Goal: Task Accomplishment & Management: Use online tool/utility

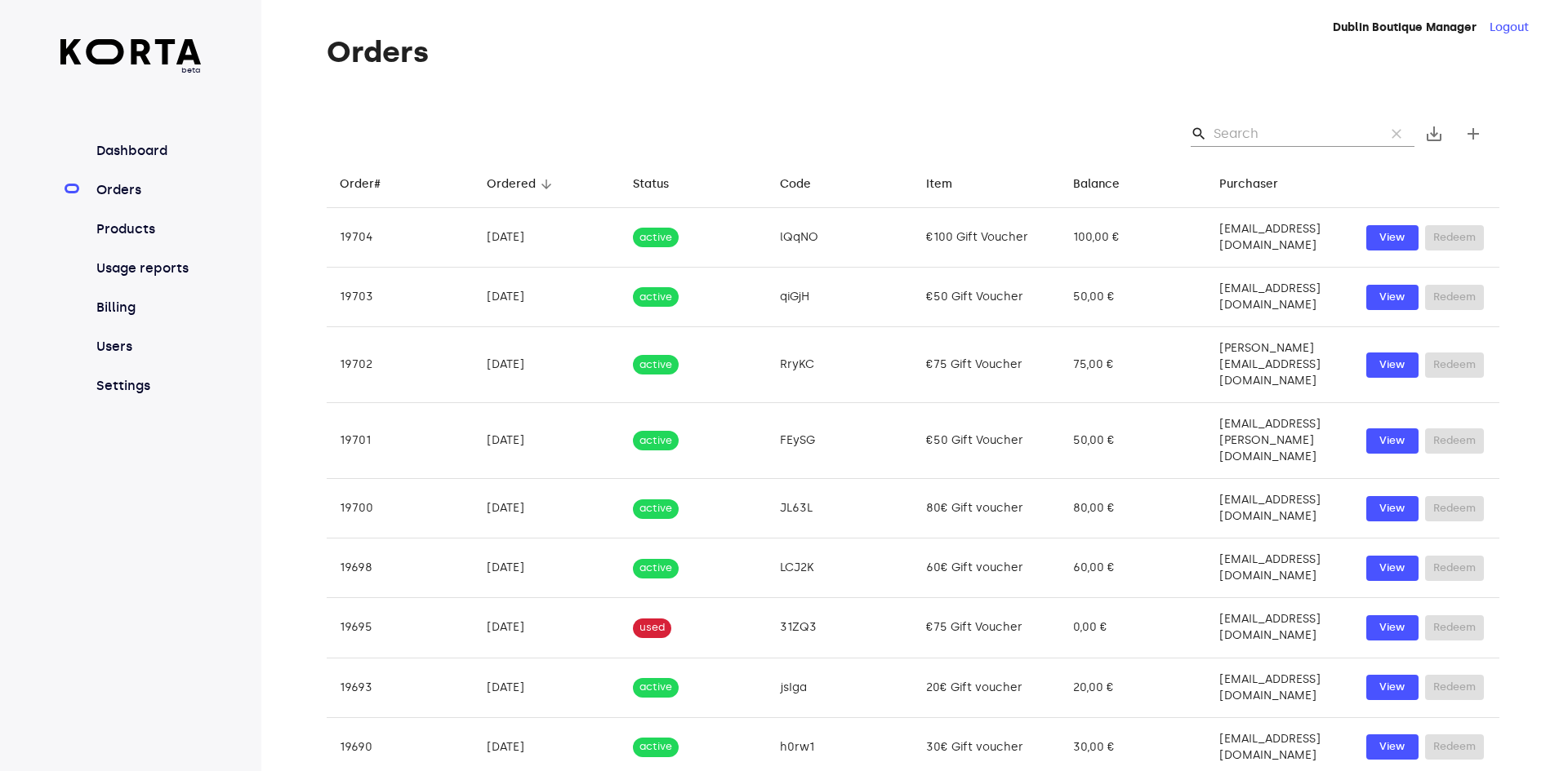
click at [1254, 129] on input "Search" at bounding box center [1292, 134] width 158 height 26
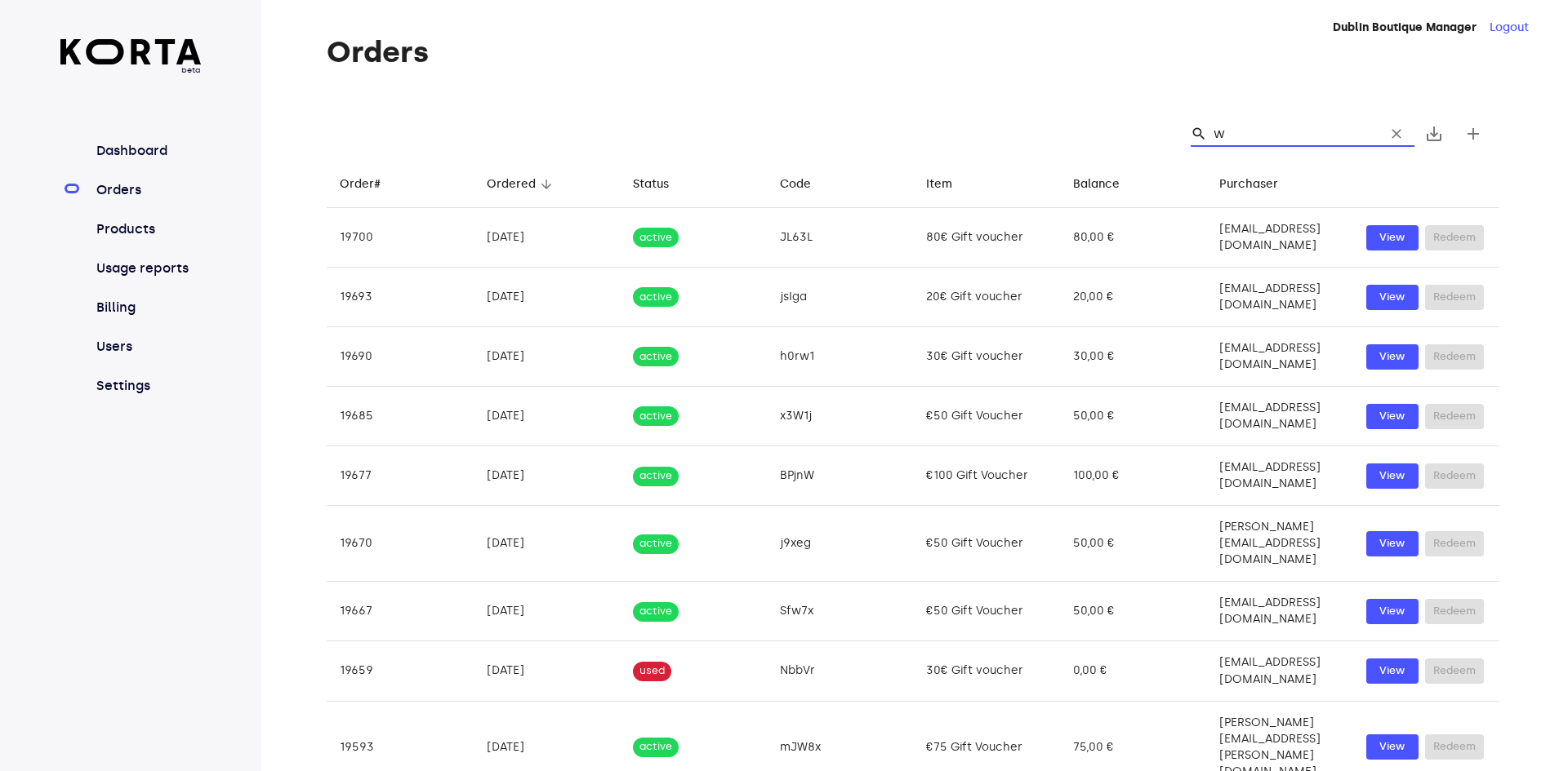
type input "wm"
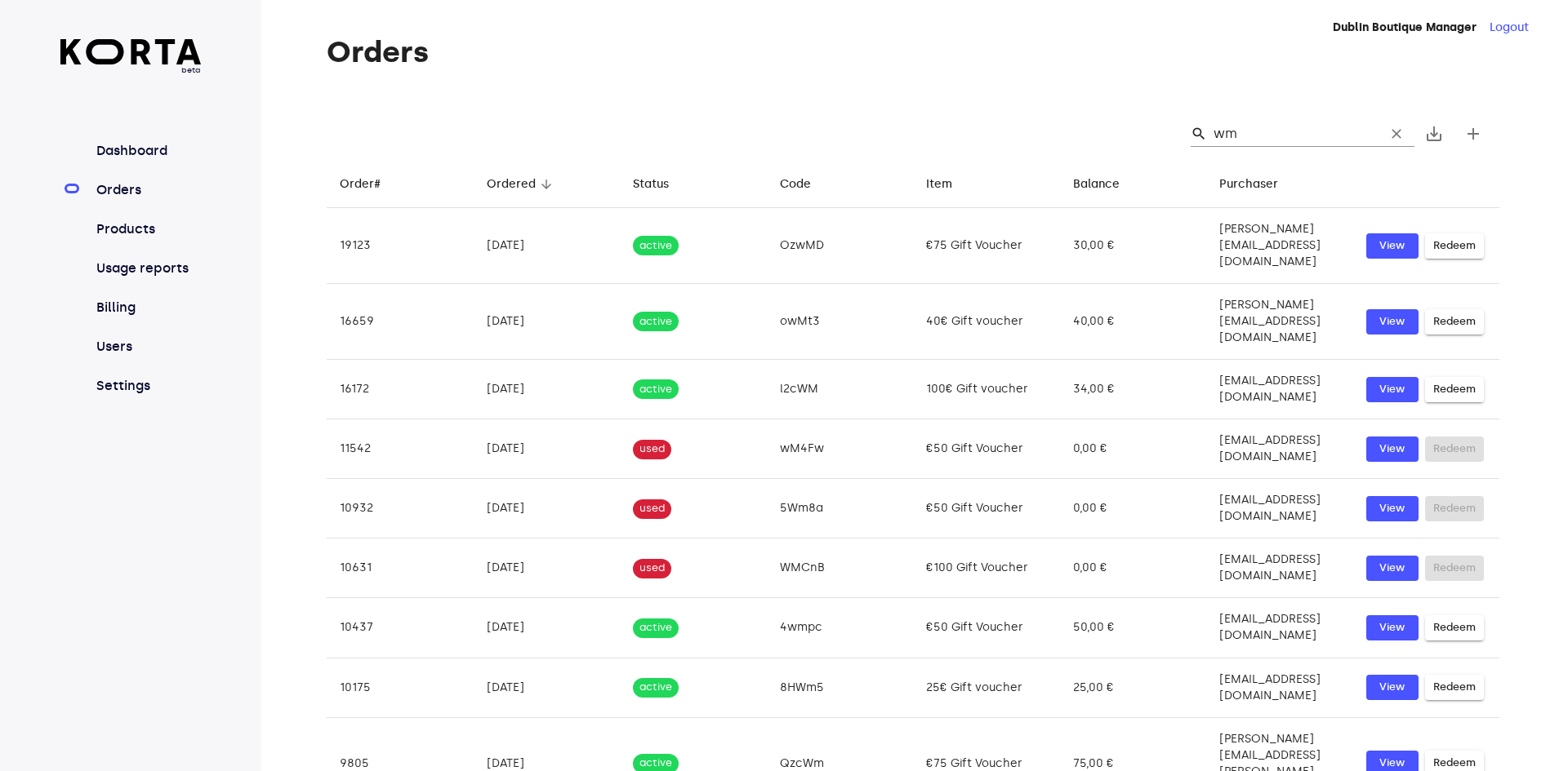
click at [1273, 130] on input "wm" at bounding box center [1292, 134] width 158 height 26
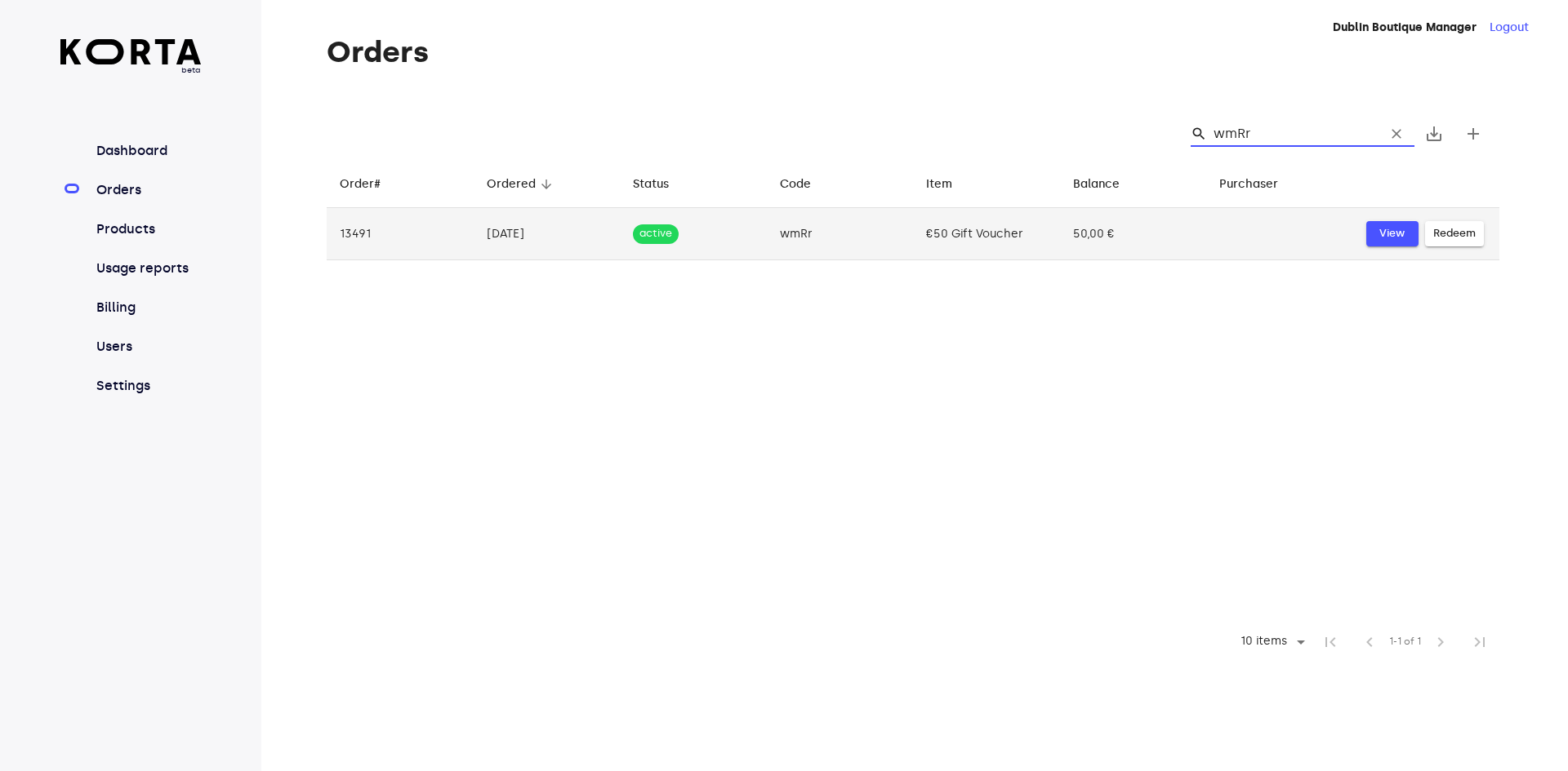
type input "wmRr"
click at [1403, 233] on span "View" at bounding box center [1392, 233] width 36 height 19
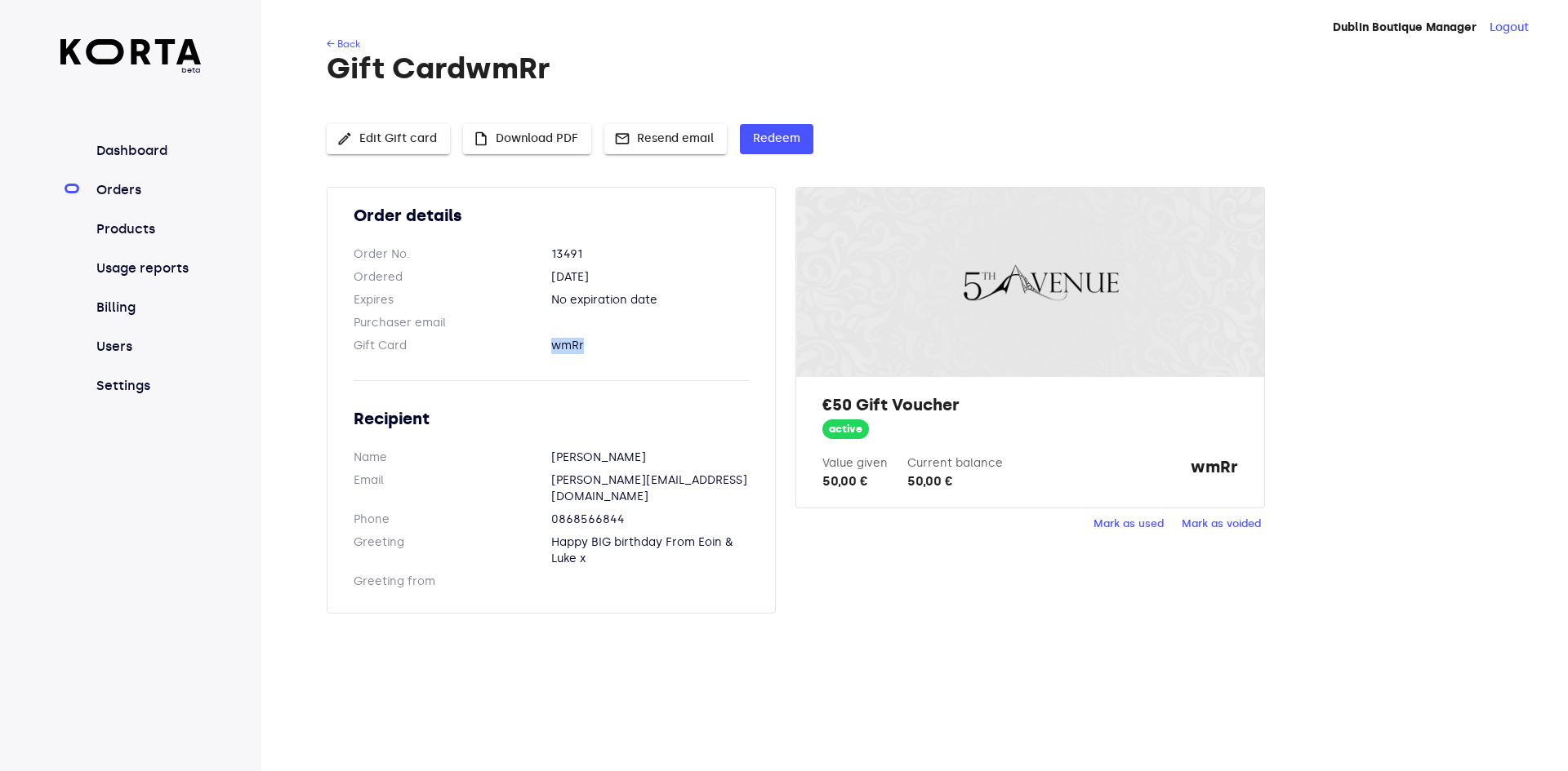
drag, startPoint x: 592, startPoint y: 343, endPoint x: 542, endPoint y: 338, distance: 50.2
click at [542, 338] on dl "Gift Card wmRr" at bounding box center [551, 347] width 396 height 17
copy dl "wmRr"
click at [1158, 523] on span "Mark as used" at bounding box center [1128, 524] width 70 height 19
